Goal: Download file/media

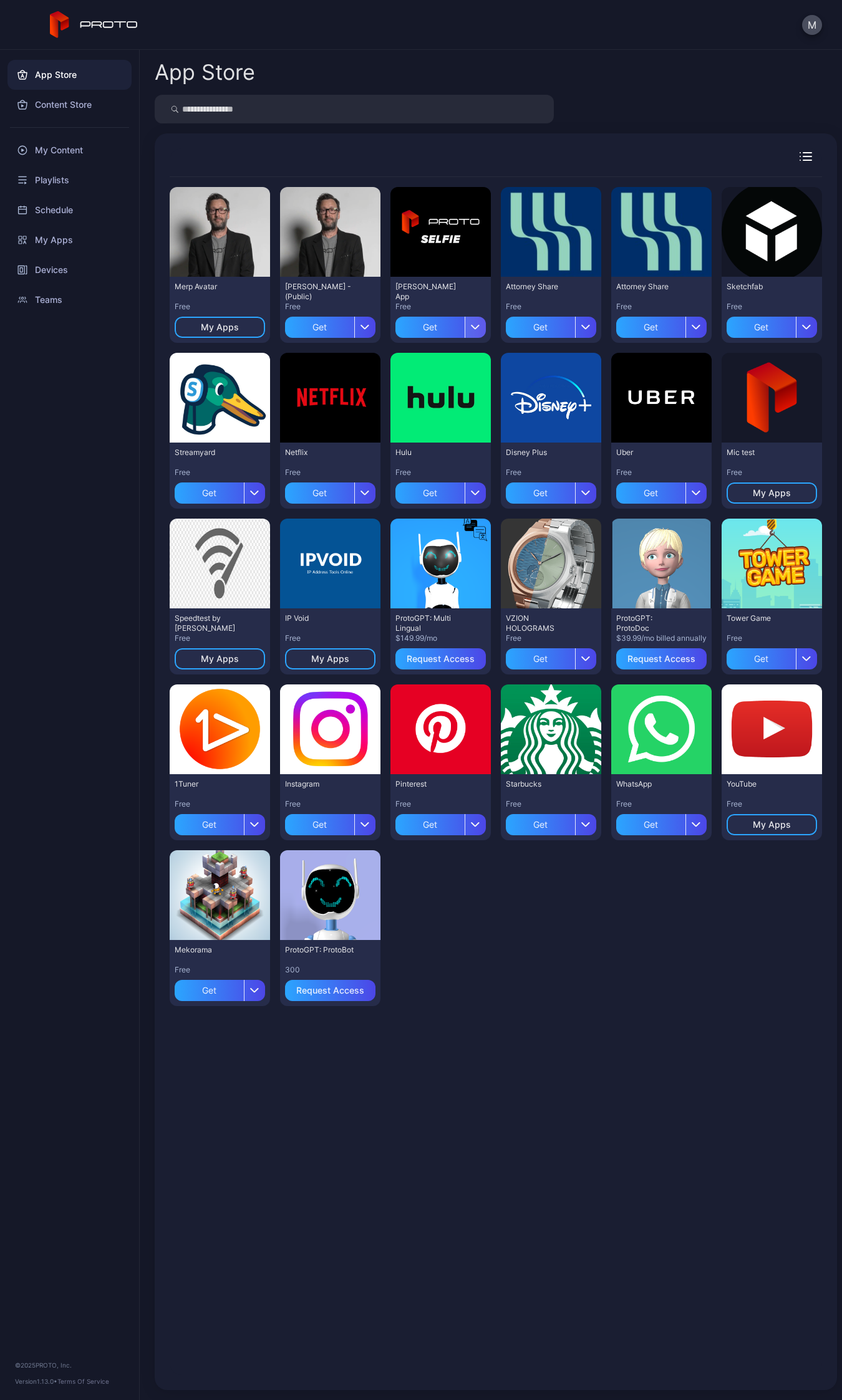
click at [471, 326] on icon "button" at bounding box center [476, 327] width 9 height 5
click at [443, 404] on button "Get and Install" at bounding box center [435, 403] width 106 height 40
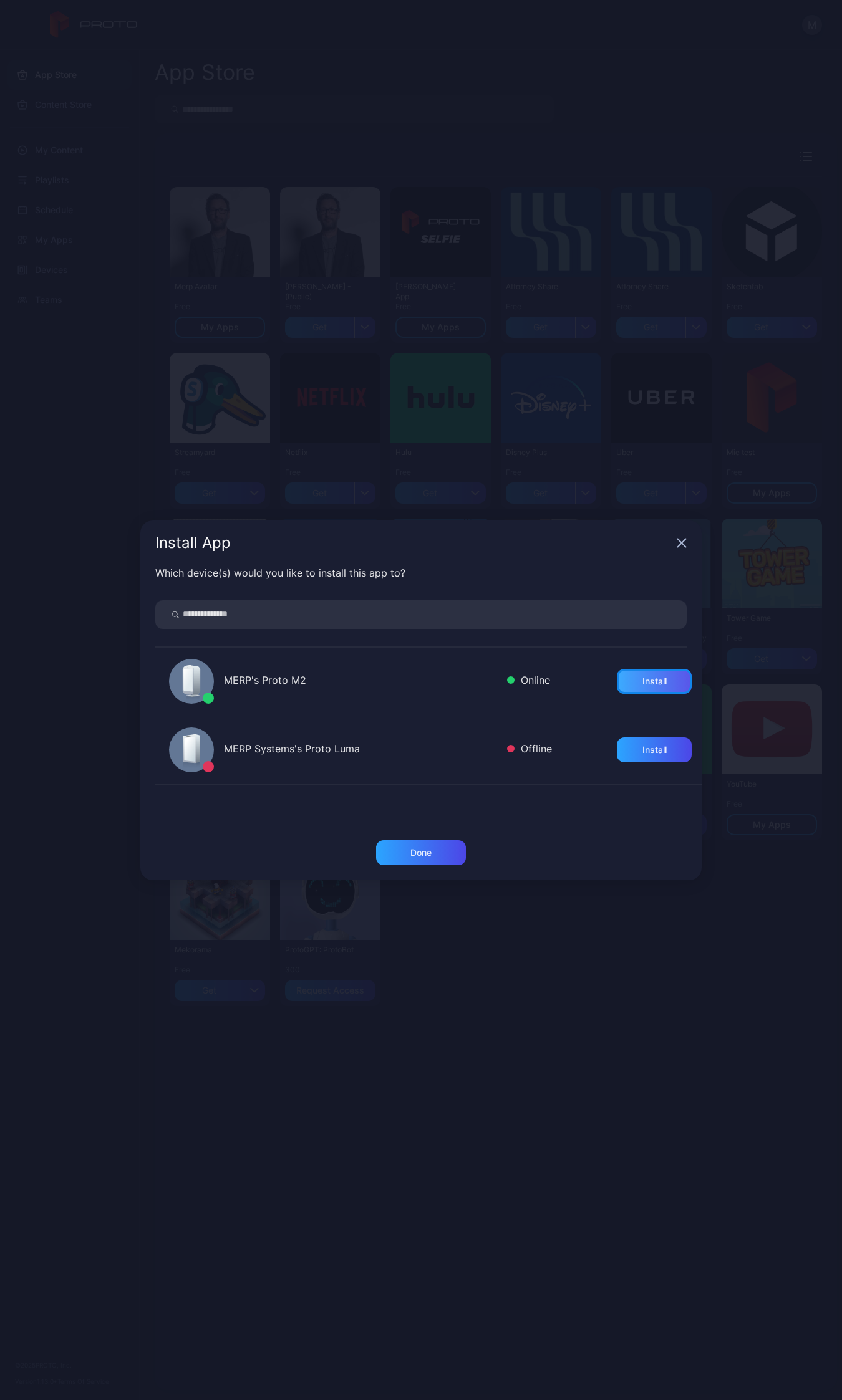
click at [643, 680] on div "Install" at bounding box center [655, 681] width 24 height 10
click at [444, 859] on div "Done" at bounding box center [421, 853] width 90 height 25
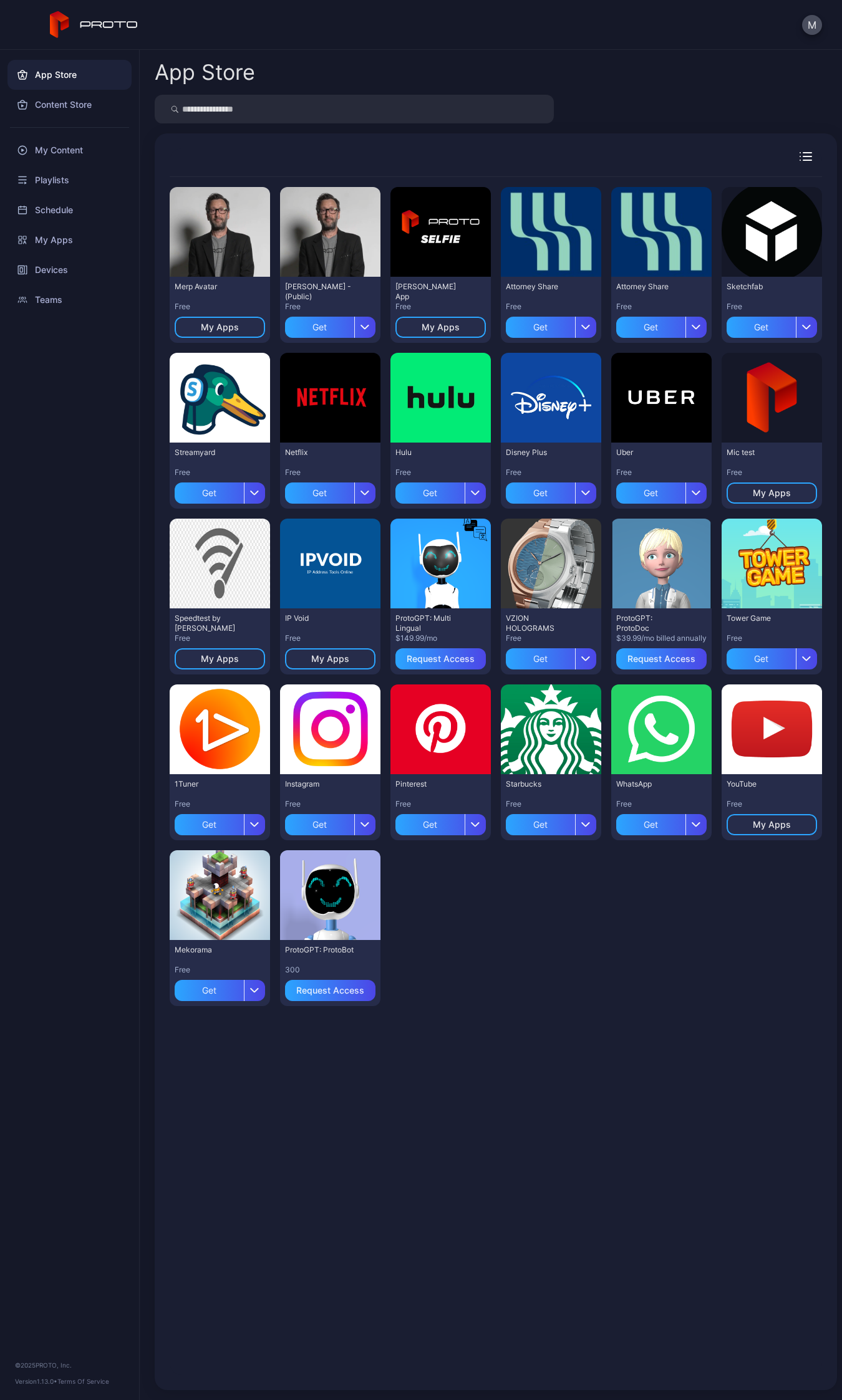
click at [532, 982] on div "Preview Merp Avatar Free My Apps Preview [PERSON_NAME] N Persona - (Public) Fre…" at bounding box center [495, 596] width 652 height 839
click at [360, 326] on icon "button" at bounding box center [365, 327] width 9 height 5
click at [429, 169] on div "Preview Merp Avatar Free My Apps Preview [PERSON_NAME] N Persona - (Public) Fre…" at bounding box center [495, 776] width 672 height 1218
click at [357, 331] on div "button" at bounding box center [364, 327] width 21 height 21
click at [357, 403] on button "Get and Install" at bounding box center [327, 403] width 106 height 40
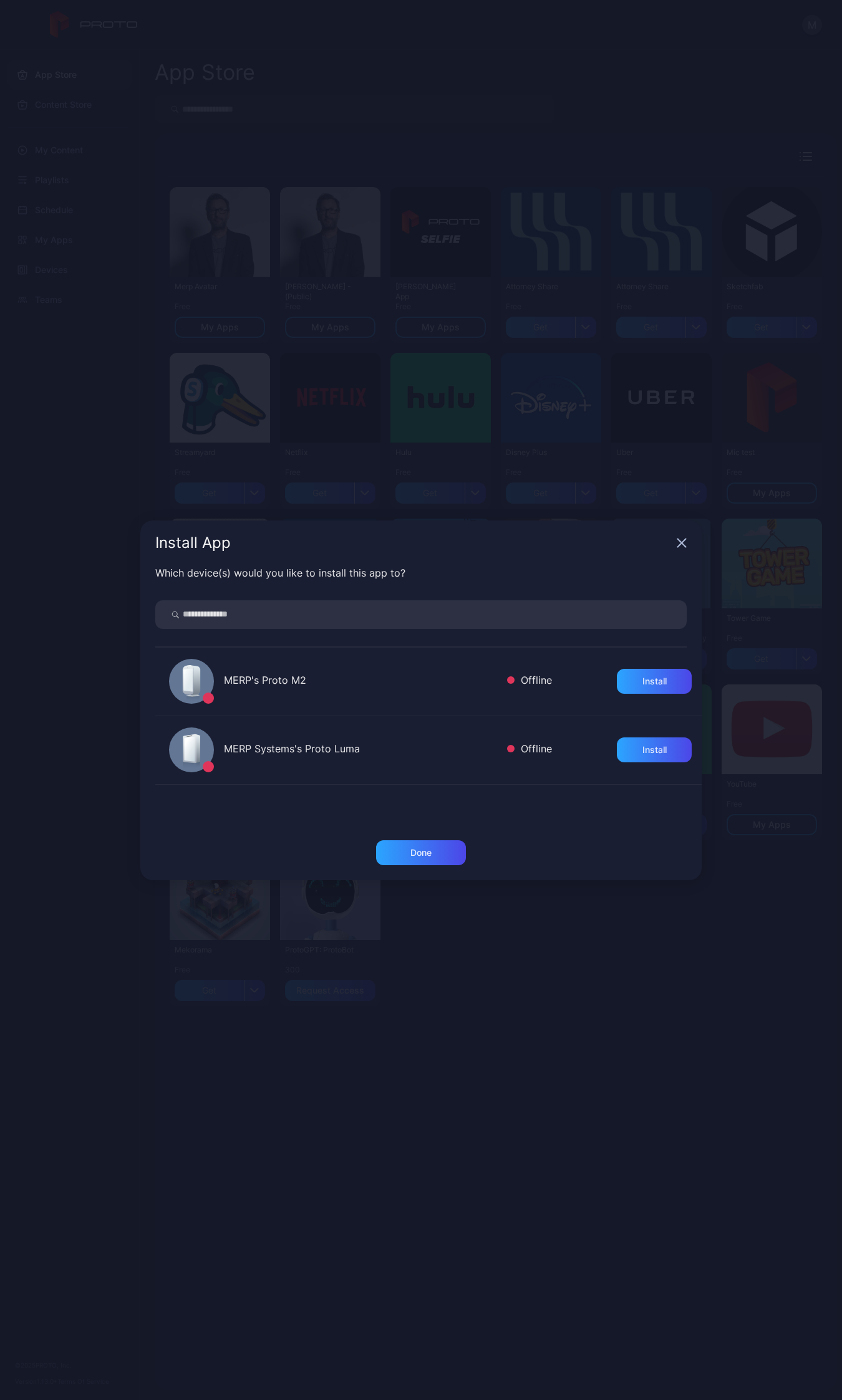
click at [674, 543] on div "Install App" at bounding box center [421, 543] width 561 height 45
click at [681, 543] on icon "button" at bounding box center [681, 543] width 10 height 10
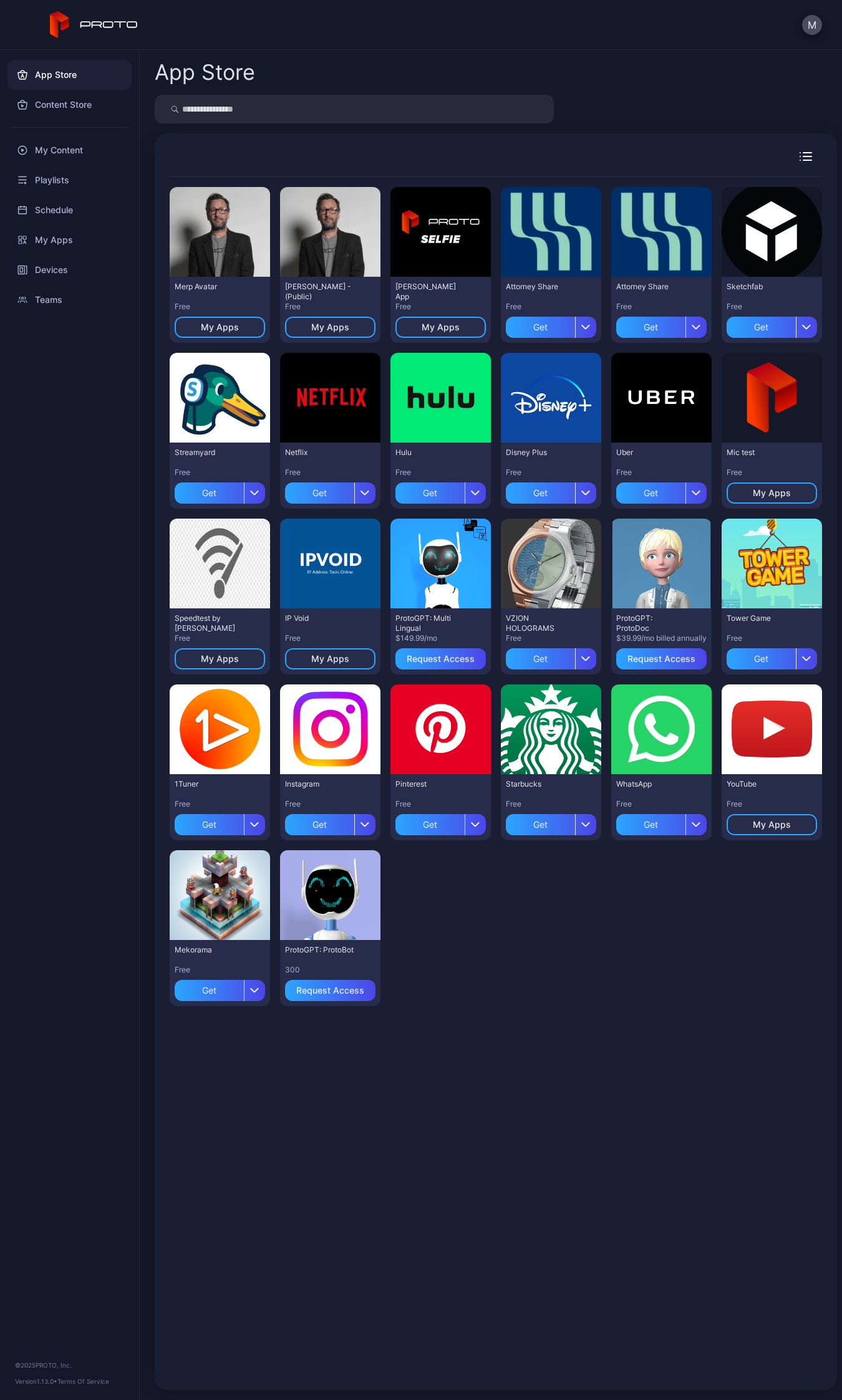
click at [634, 110] on div at bounding box center [496, 109] width 683 height 28
